Goal: Task Accomplishment & Management: Manage account settings

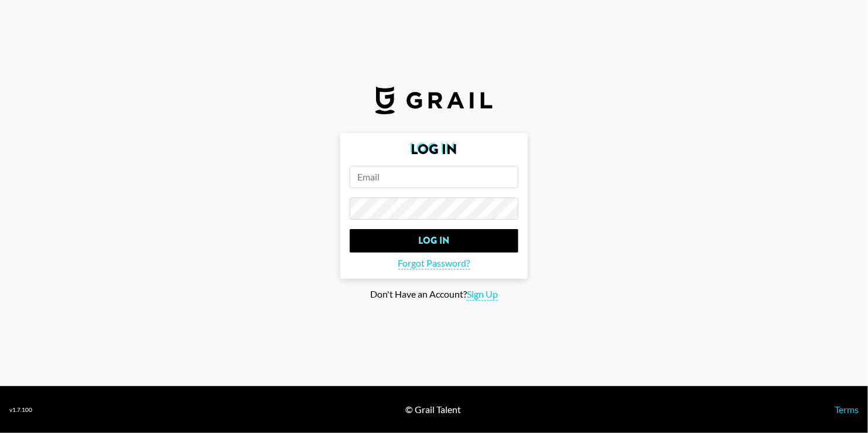
click at [393, 178] on input "email" at bounding box center [434, 177] width 169 height 22
type input "[PERSON_NAME][EMAIL_ADDRESS][DOMAIN_NAME]"
click at [350, 229] on input "Log In" at bounding box center [434, 240] width 169 height 23
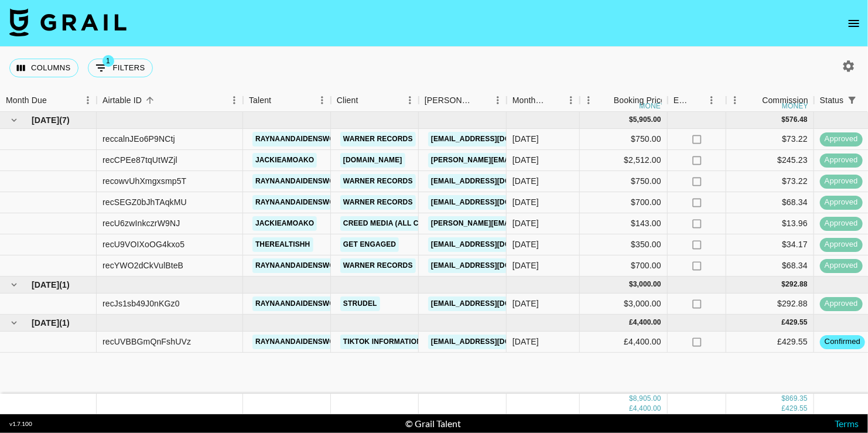
click at [854, 28] on icon "open drawer" at bounding box center [854, 23] width 14 height 14
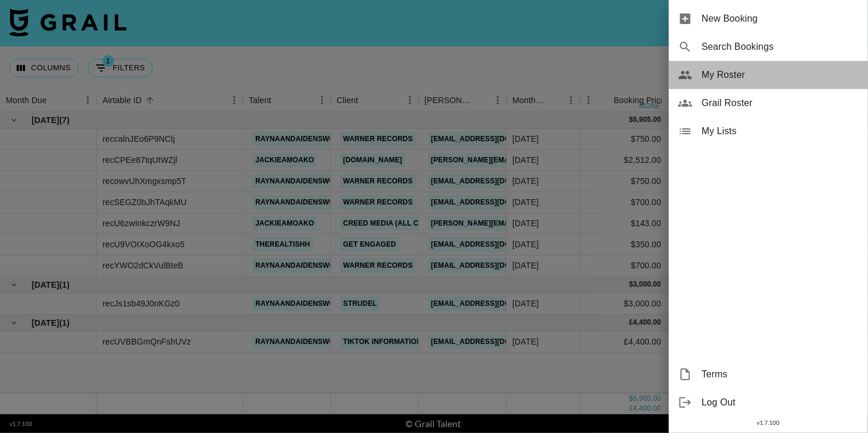
click at [773, 76] on span "My Roster" at bounding box center [780, 75] width 157 height 14
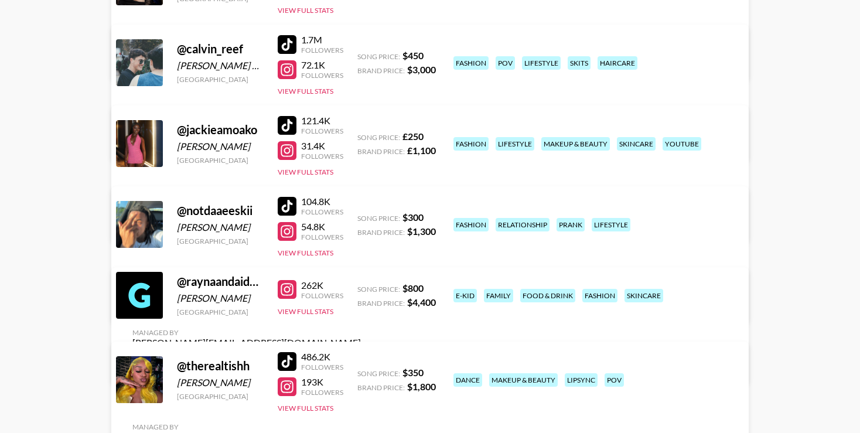
scroll to position [234, 0]
click at [361, 216] on link "View/Edit Details" at bounding box center [246, 222] width 229 height 12
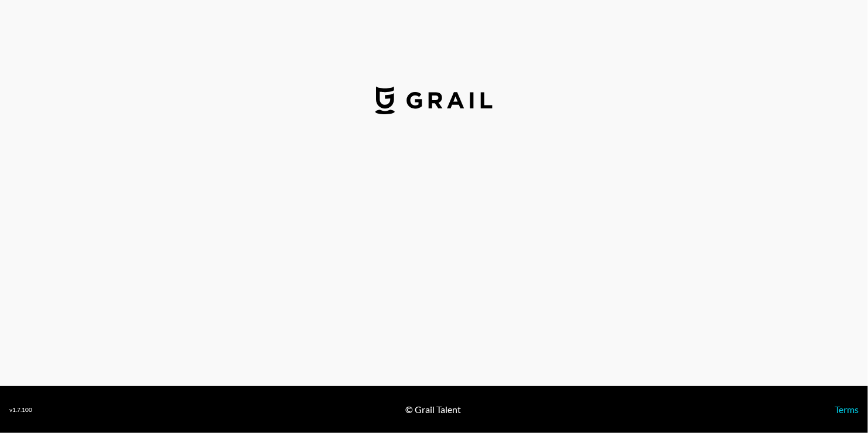
select select "GBP"
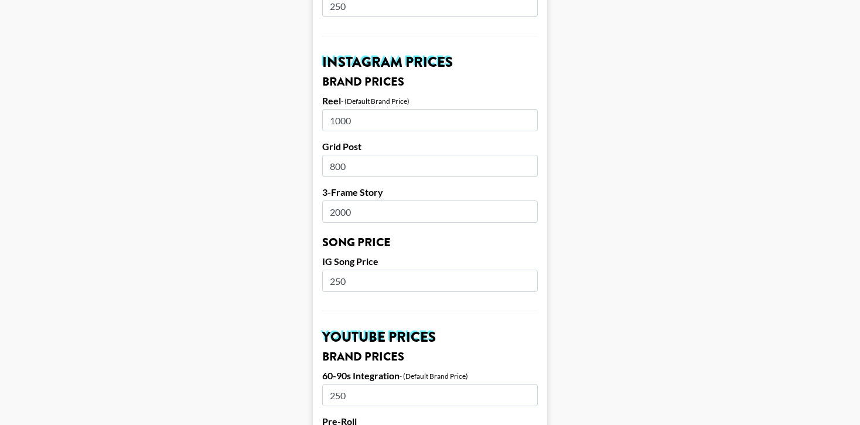
scroll to position [520, 0]
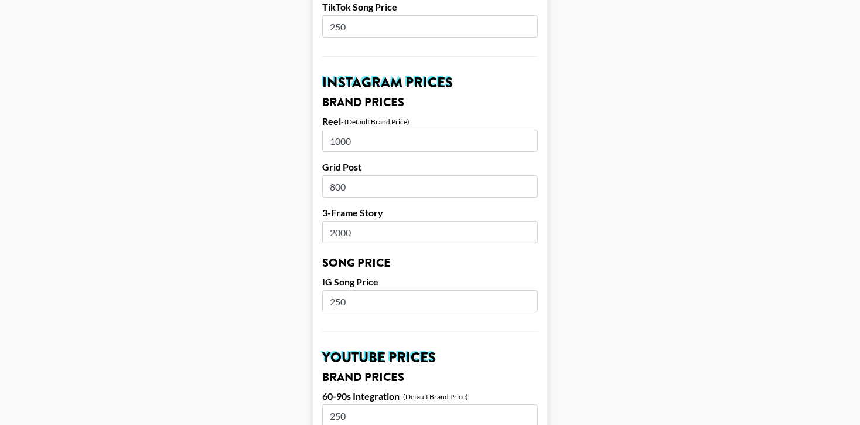
click at [444, 129] on input "1000" at bounding box center [430, 140] width 216 height 22
type input "1"
type input "800"
click at [435, 175] on input "800" at bounding box center [430, 186] width 216 height 22
type input "8"
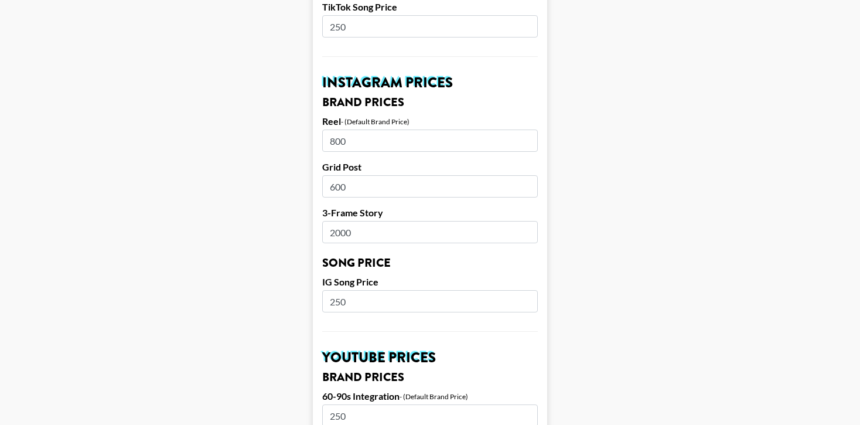
type input "600"
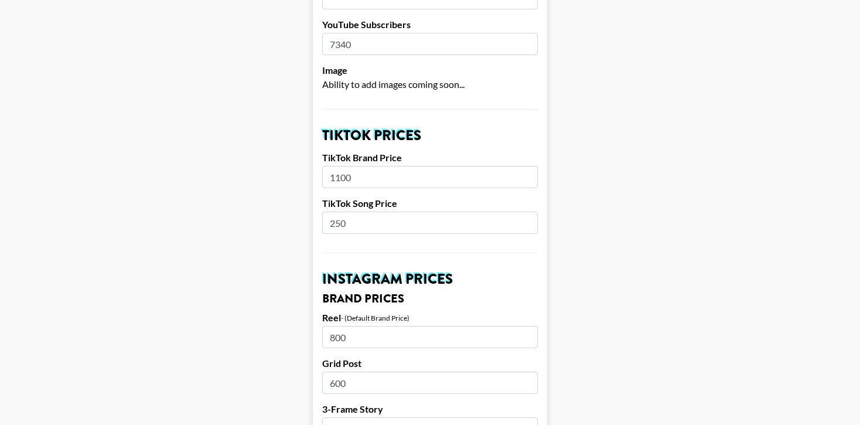
scroll to position [344, 0]
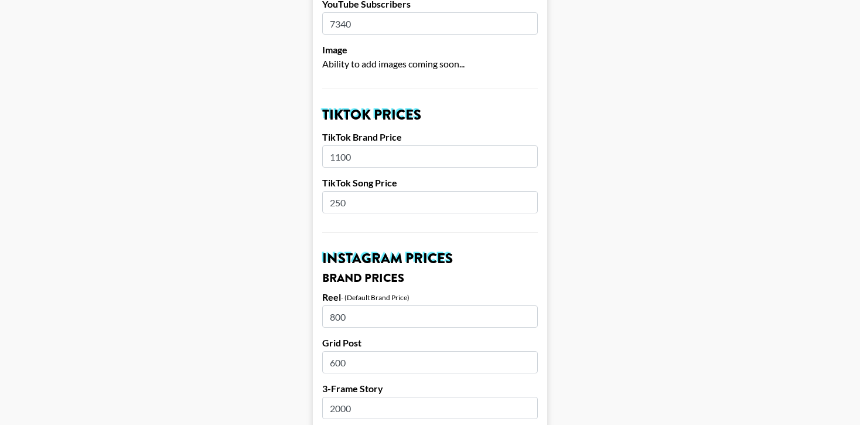
click at [451, 145] on input "1100" at bounding box center [430, 156] width 216 height 22
type input "1"
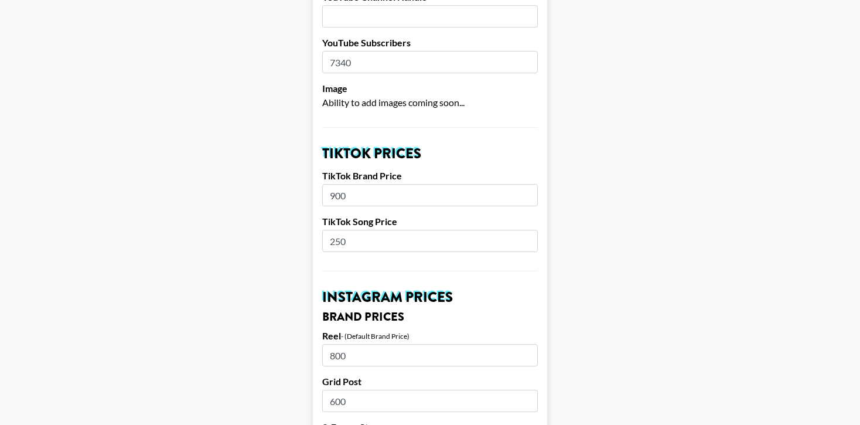
scroll to position [285, 0]
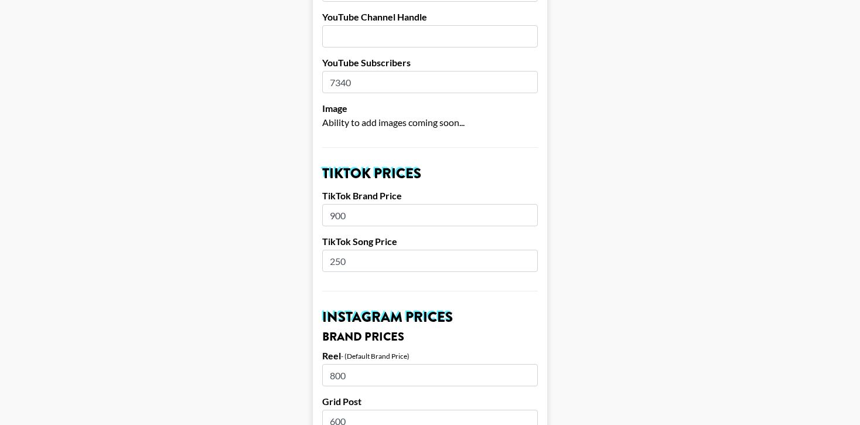
click at [425, 204] on input "900" at bounding box center [430, 215] width 216 height 22
type input "9"
type input "800"
click at [400, 364] on input "800" at bounding box center [430, 375] width 216 height 22
type input "8"
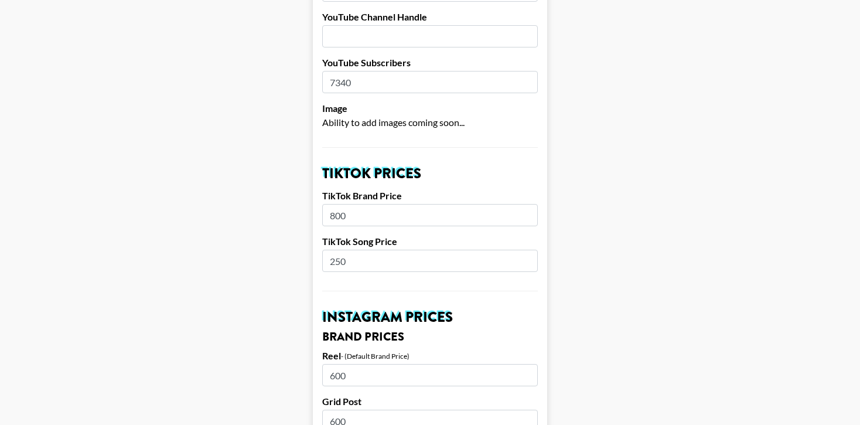
type input "600"
click at [401, 410] on input "600" at bounding box center [430, 421] width 216 height 22
type input "6"
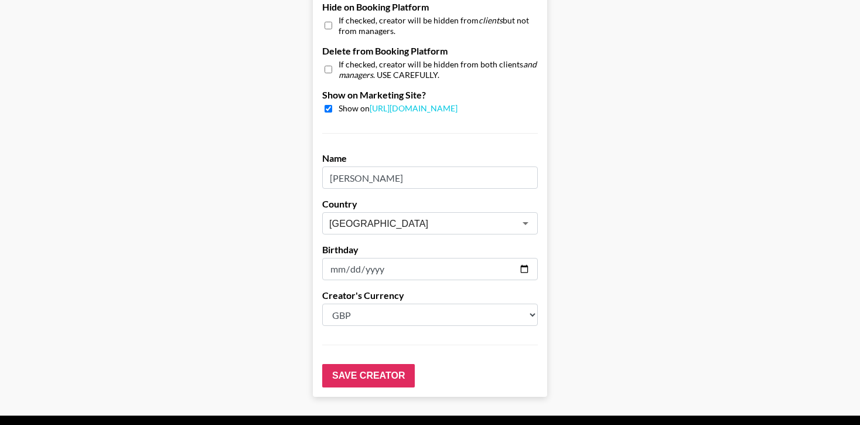
scroll to position [1164, 0]
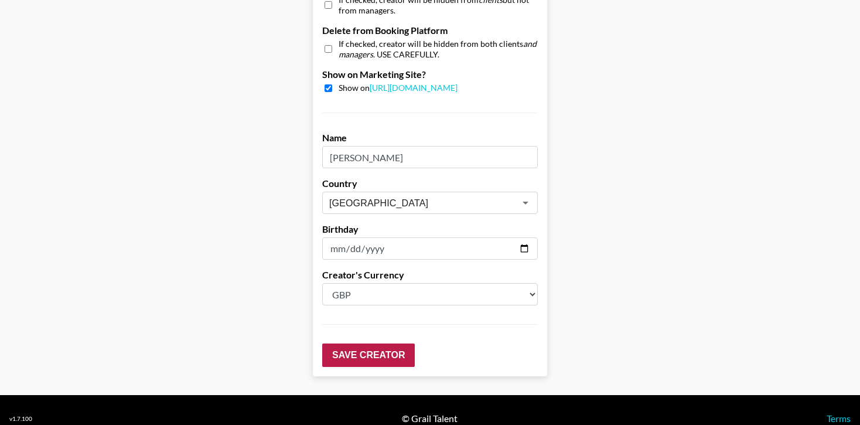
type input "400"
click at [407, 343] on input "Save Creator" at bounding box center [368, 354] width 93 height 23
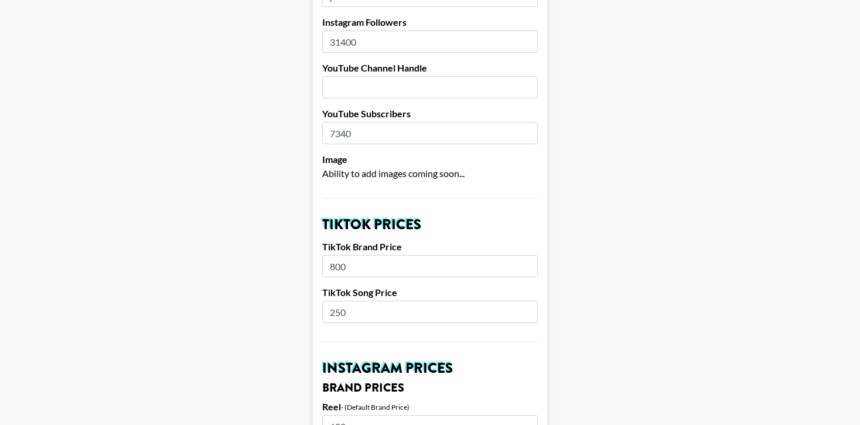
scroll to position [323, 0]
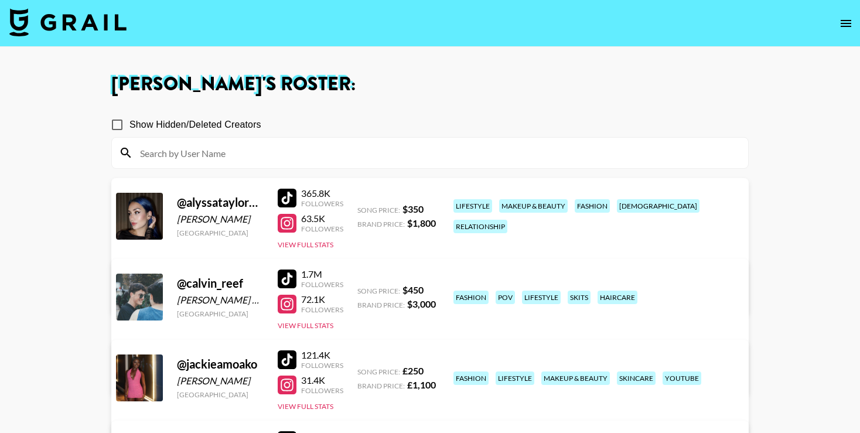
click at [105, 32] on img at bounding box center [67, 22] width 117 height 28
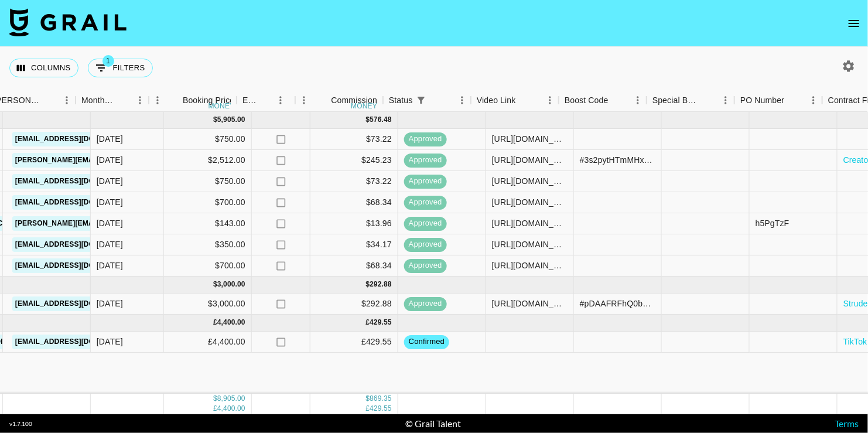
scroll to position [0, 434]
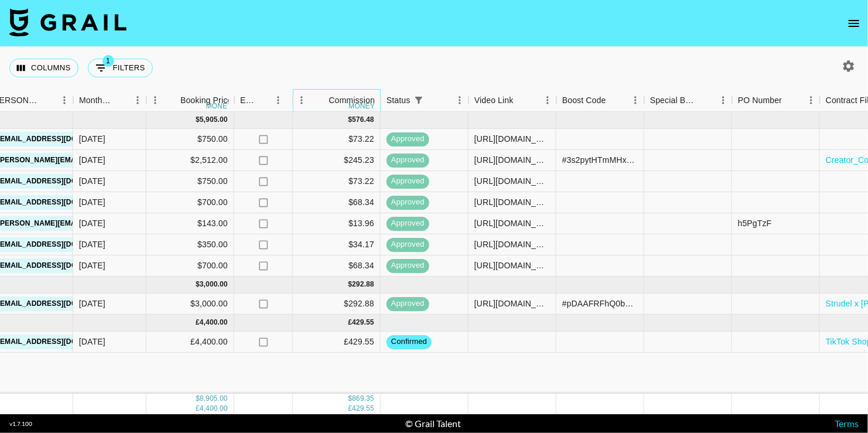
click at [359, 103] on div "money" at bounding box center [362, 106] width 26 height 7
click at [221, 103] on div "money" at bounding box center [219, 106] width 26 height 7
click at [857, 18] on icon "open drawer" at bounding box center [854, 23] width 14 height 14
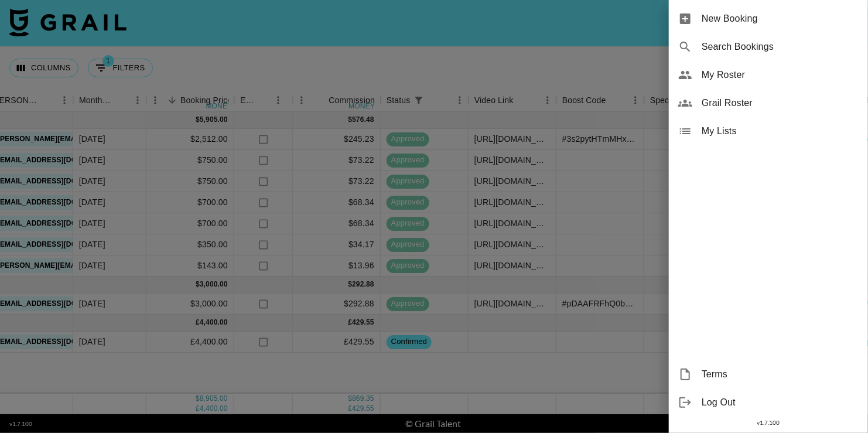
click at [633, 120] on div at bounding box center [434, 216] width 868 height 433
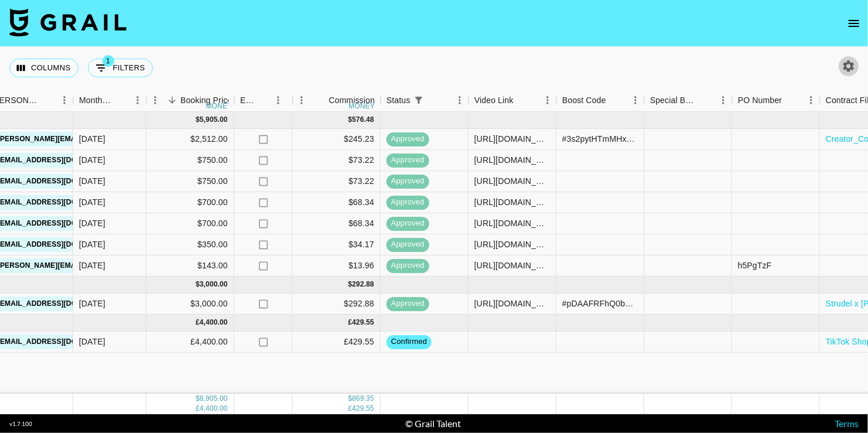
click at [854, 63] on icon "button" at bounding box center [849, 66] width 14 height 14
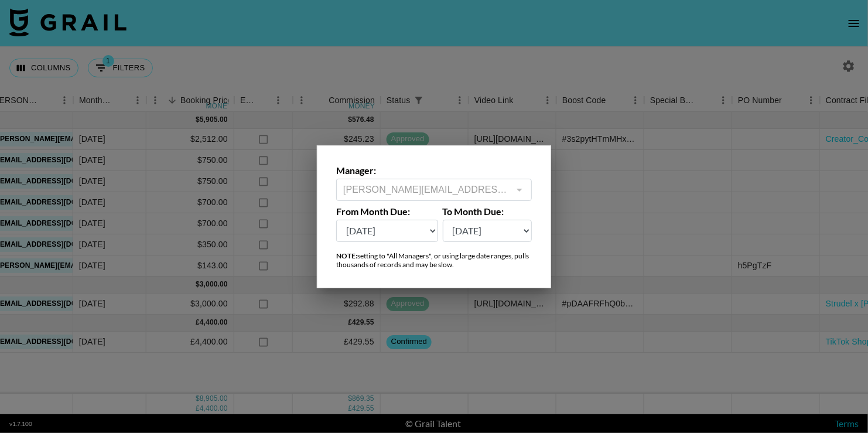
click at [431, 230] on select "Sep '26 Aug '26 Jul '26 Jun '26 May '26 Apr '26 Mar '26 Feb '26 Jan '26 Dec '25…" at bounding box center [387, 231] width 102 height 22
select select "Sep '24"
click at [336, 220] on select "Sep '26 Aug '26 Jul '26 Jun '26 May '26 Apr '26 Mar '26 Feb '26 Jan '26 Dec '25…" at bounding box center [387, 231] width 102 height 22
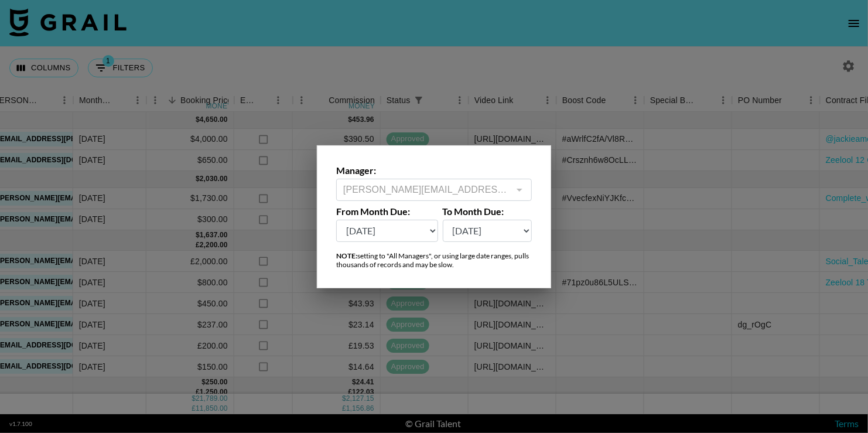
click at [509, 77] on div at bounding box center [434, 216] width 868 height 433
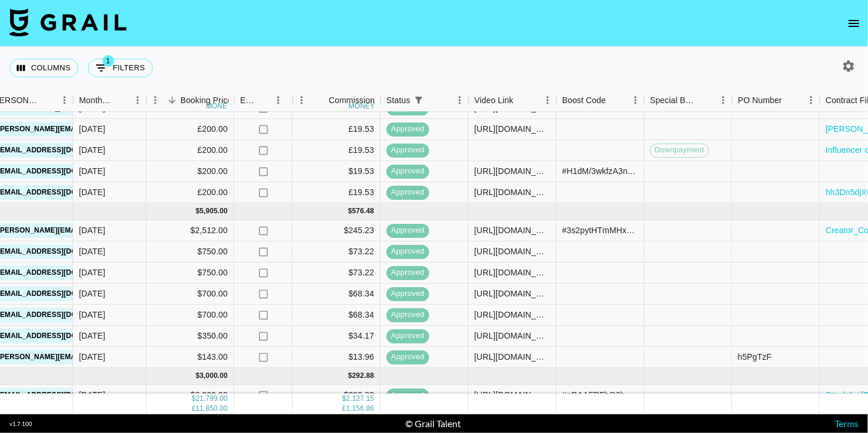
scroll to position [787, 434]
